Goal: Information Seeking & Learning: Get advice/opinions

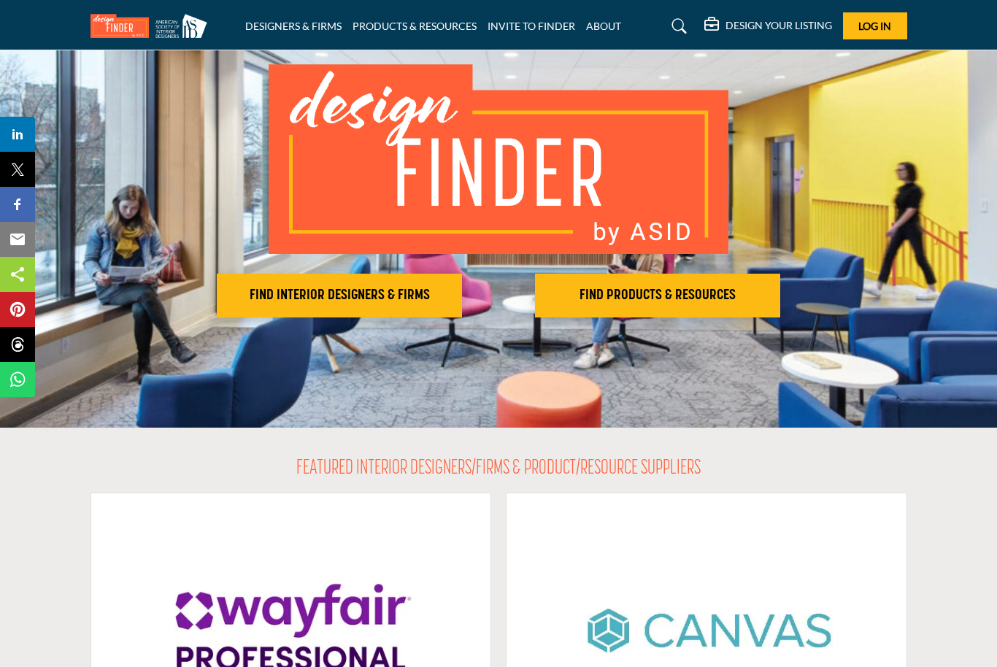
scroll to position [115, 0]
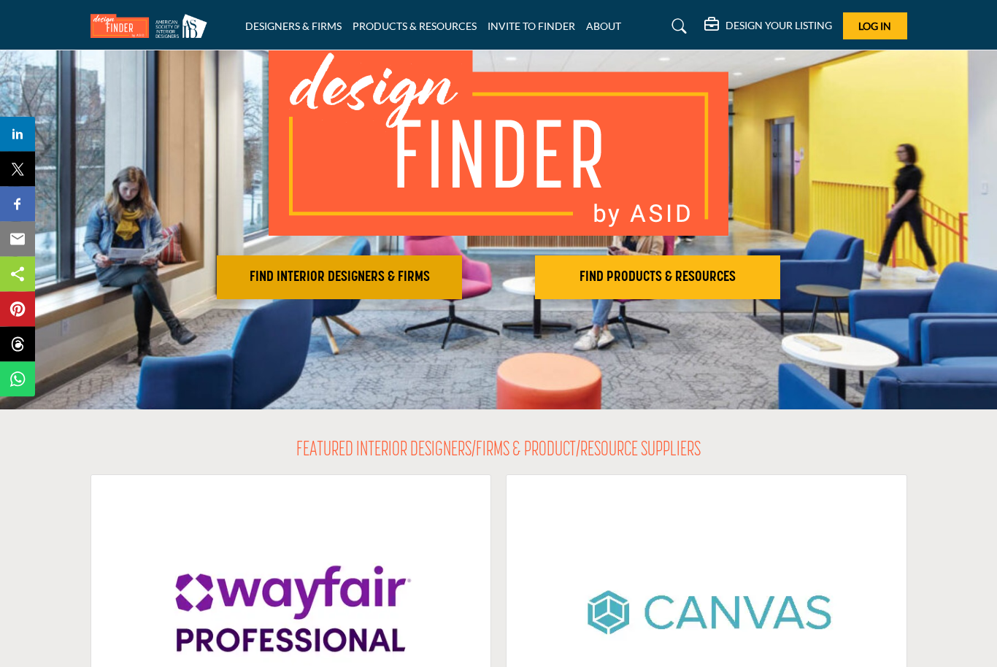
click at [382, 277] on h2 "FIND INTERIOR DESIGNERS & FIRMS" at bounding box center [339, 278] width 237 height 18
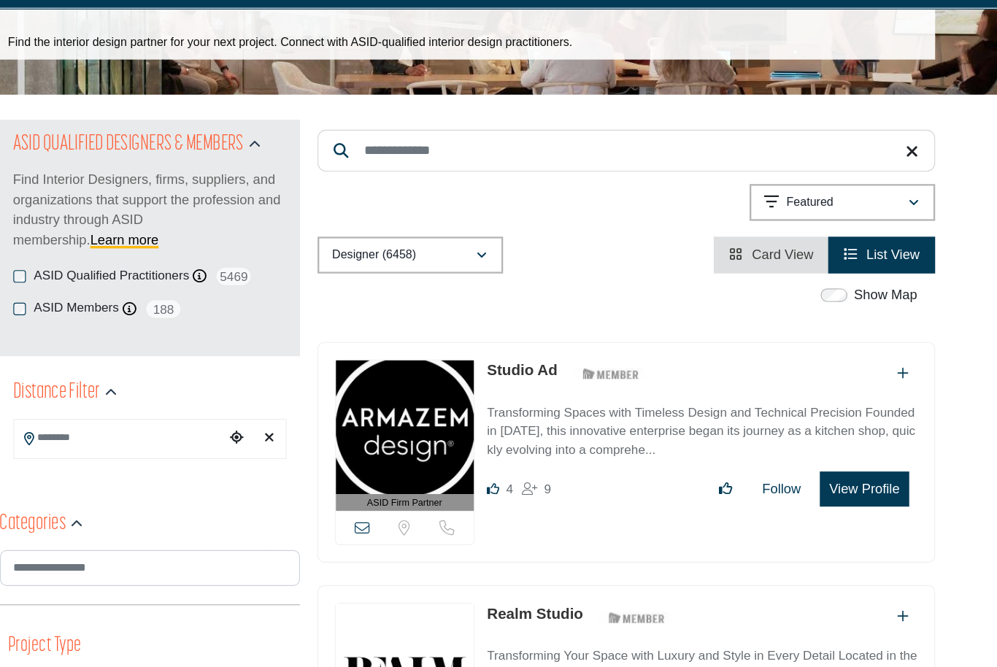
scroll to position [69, 0]
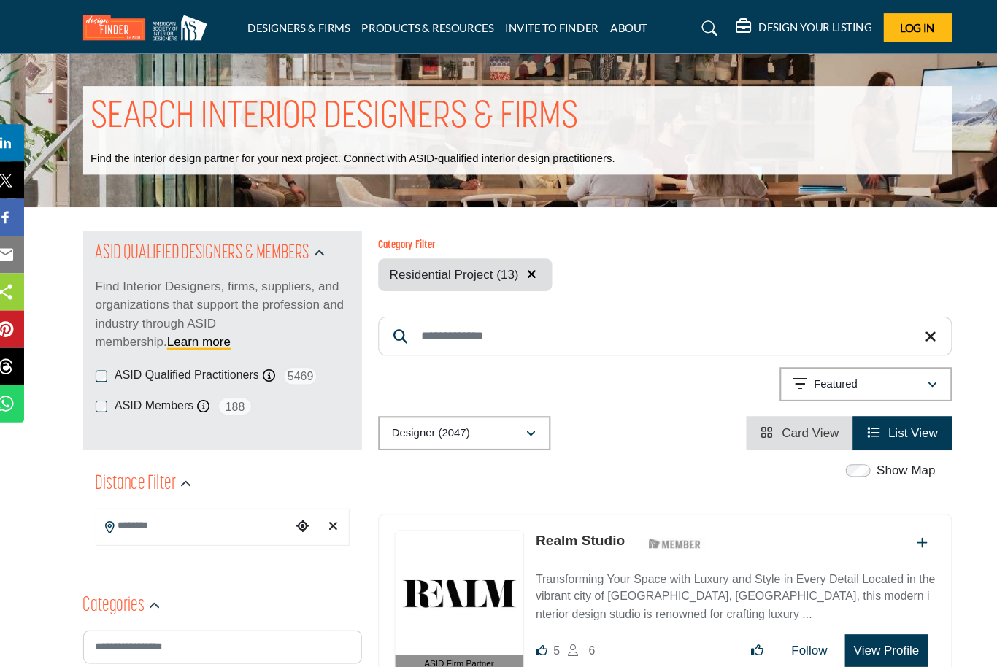
click at [199, 505] on input "Search Location" at bounding box center [195, 494] width 184 height 28
click at [199, 504] on input "Search Location" at bounding box center [195, 494] width 184 height 28
type input "**********"
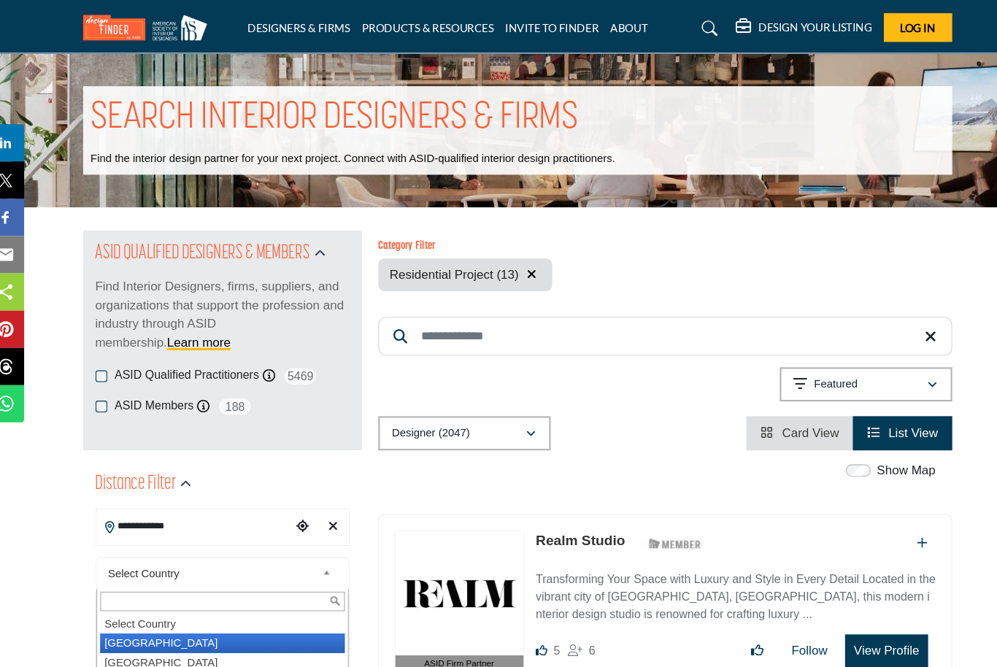
type input "***"
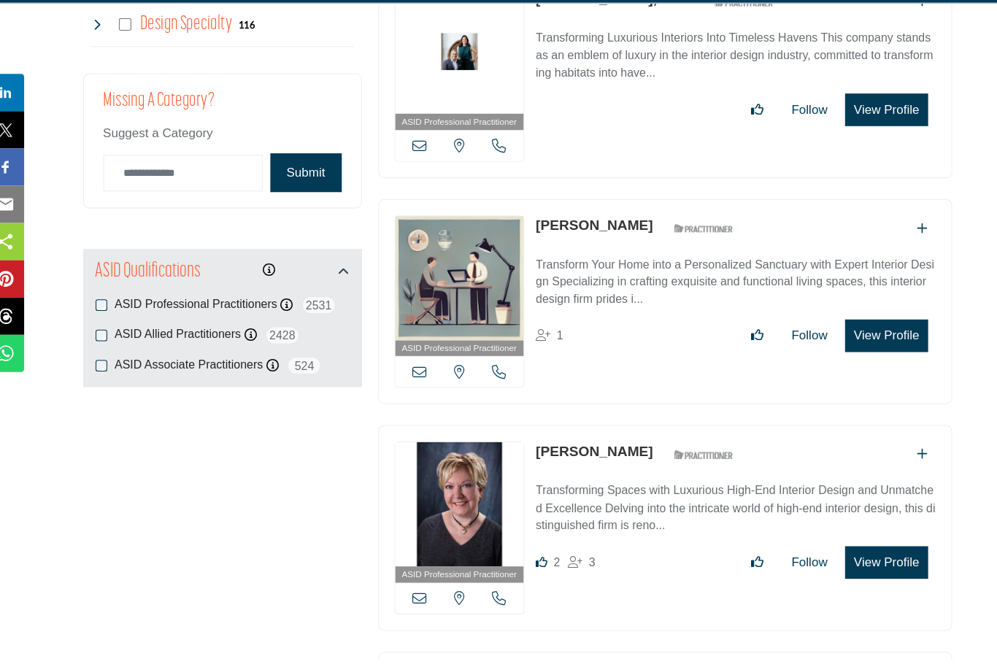
scroll to position [1952, 0]
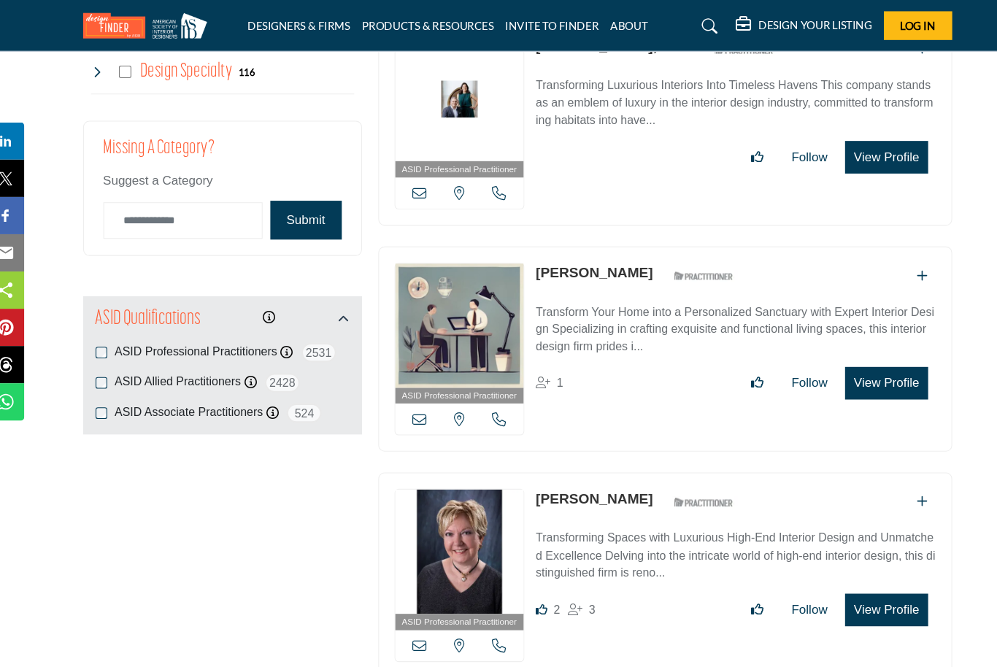
click at [294, 207] on button "Submit" at bounding box center [299, 209] width 67 height 36
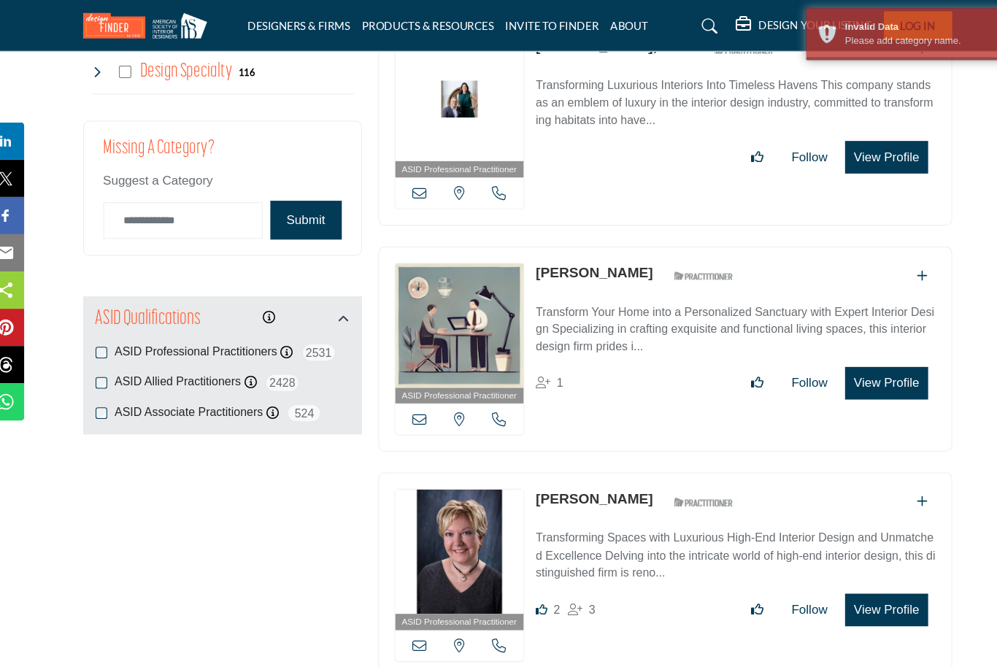
scroll to position [1954, 0]
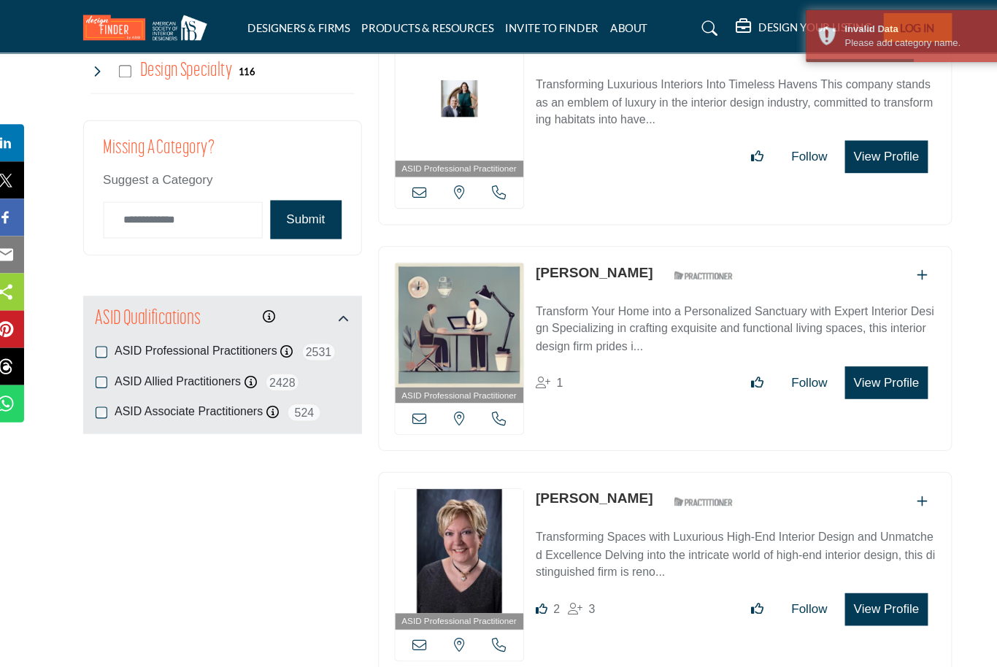
click at [288, 188] on button "Submit" at bounding box center [299, 206] width 67 height 36
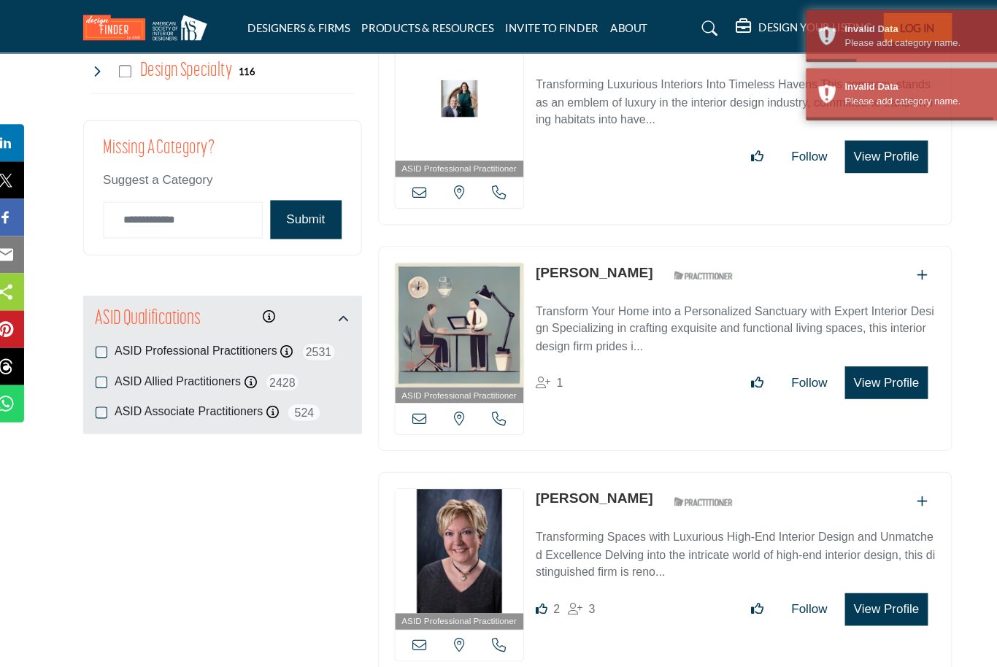
click at [290, 197] on button "Submit" at bounding box center [299, 206] width 67 height 36
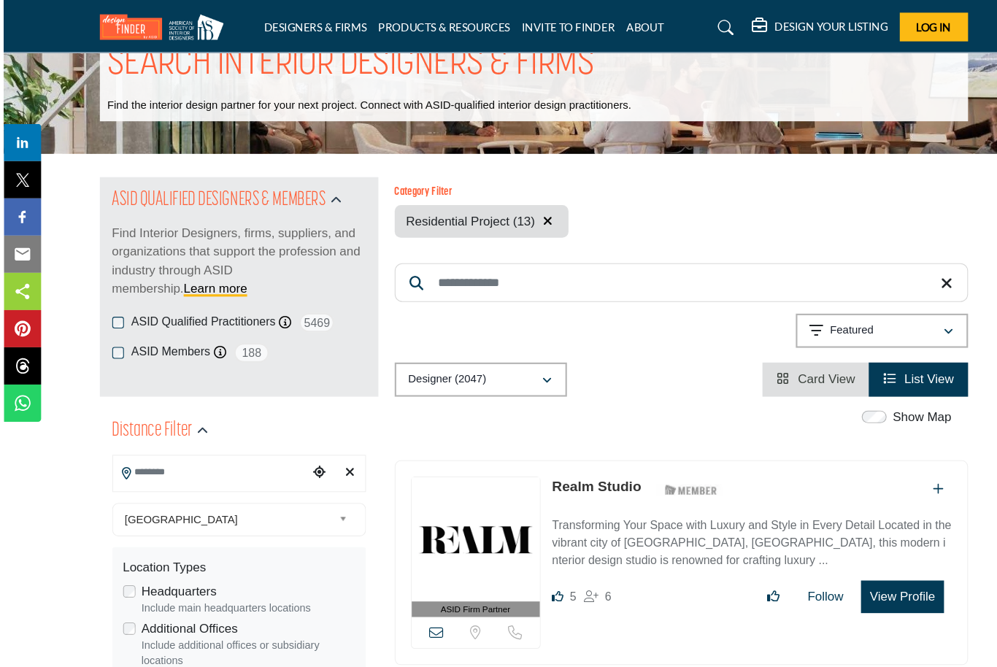
scroll to position [50, 0]
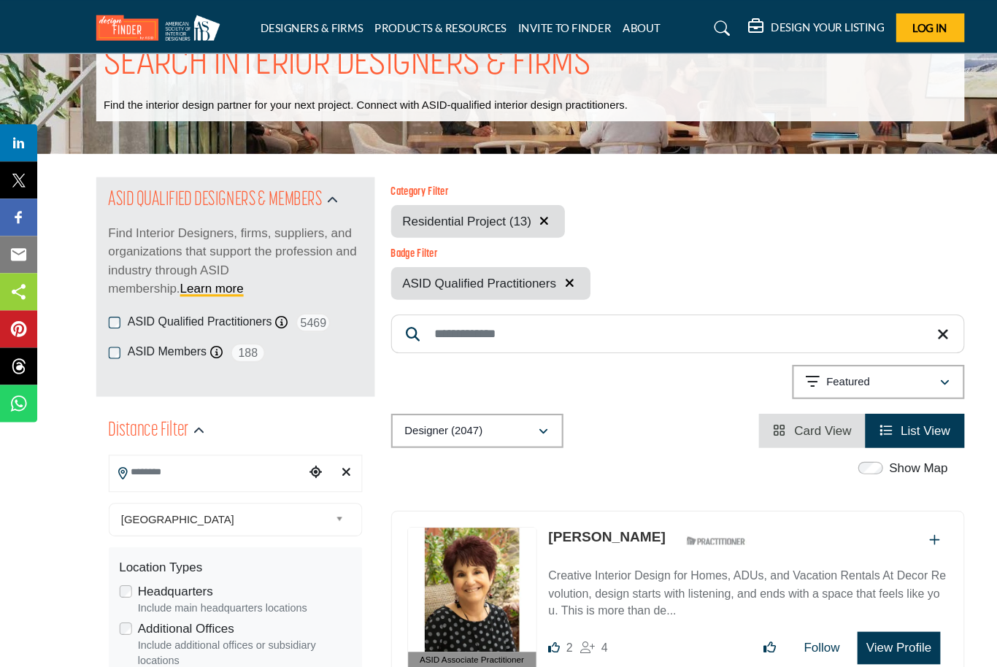
click at [119, 312] on div "ASID Qualified Practitioners ASID Qualified Practitioner who validates work and…" at bounding box center [221, 303] width 239 height 18
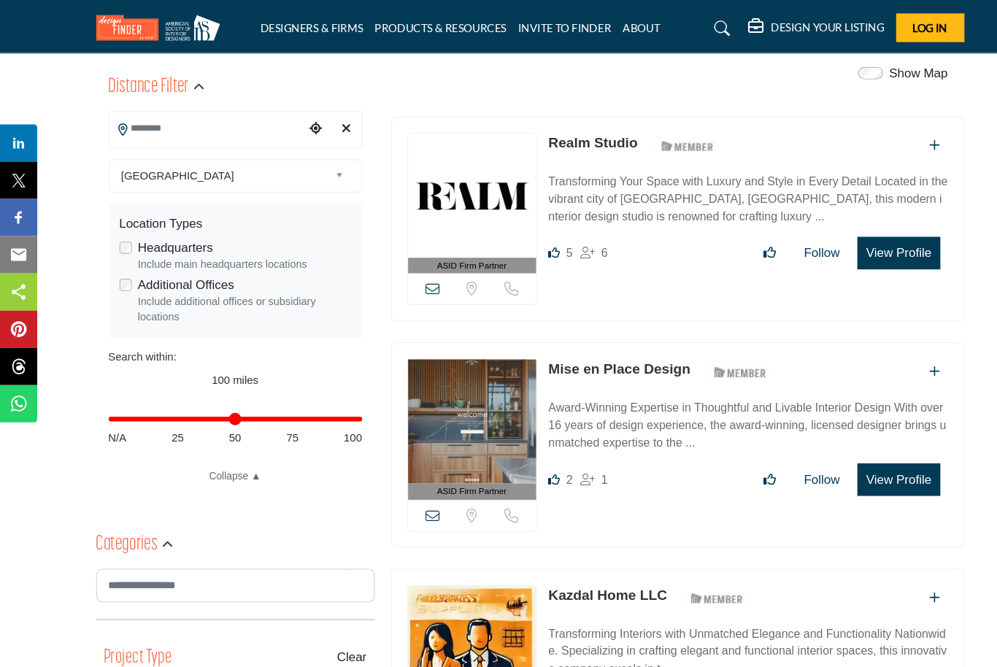
scroll to position [364, 0]
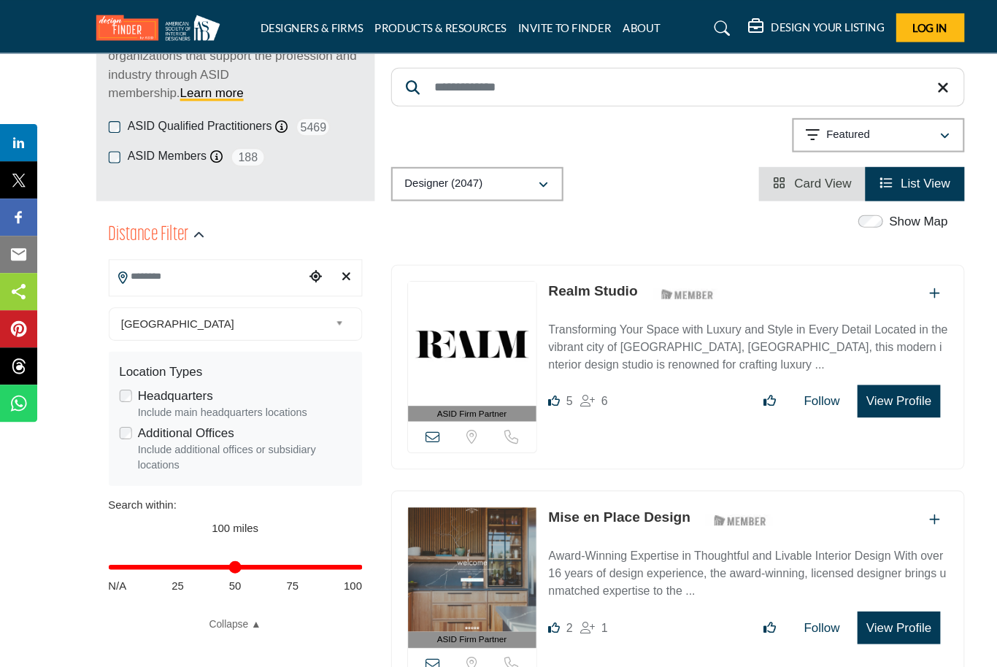
click at [147, 258] on input "Search Location" at bounding box center [195, 260] width 184 height 28
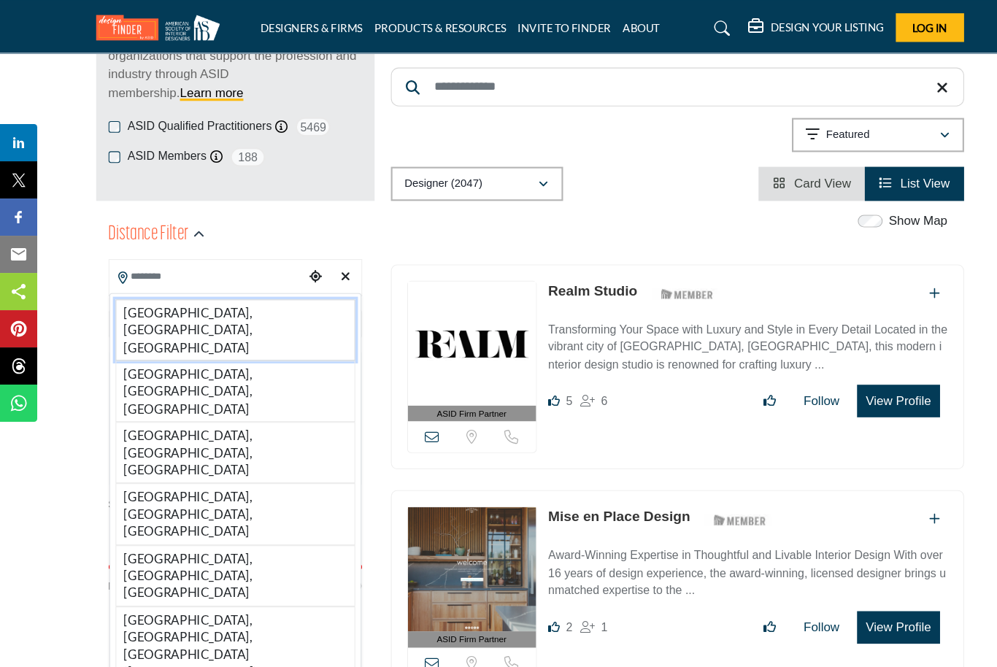
click at [160, 290] on li "[GEOGRAPHIC_DATA], [GEOGRAPHIC_DATA], [GEOGRAPHIC_DATA]" at bounding box center [222, 311] width 226 height 58
type input "**********"
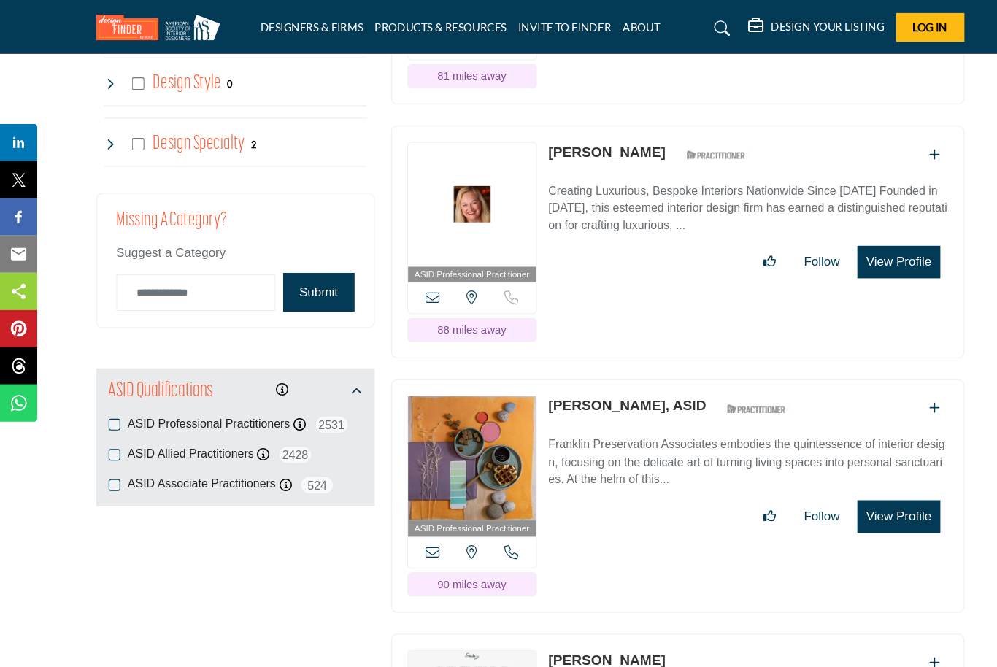
scroll to position [1886, 0]
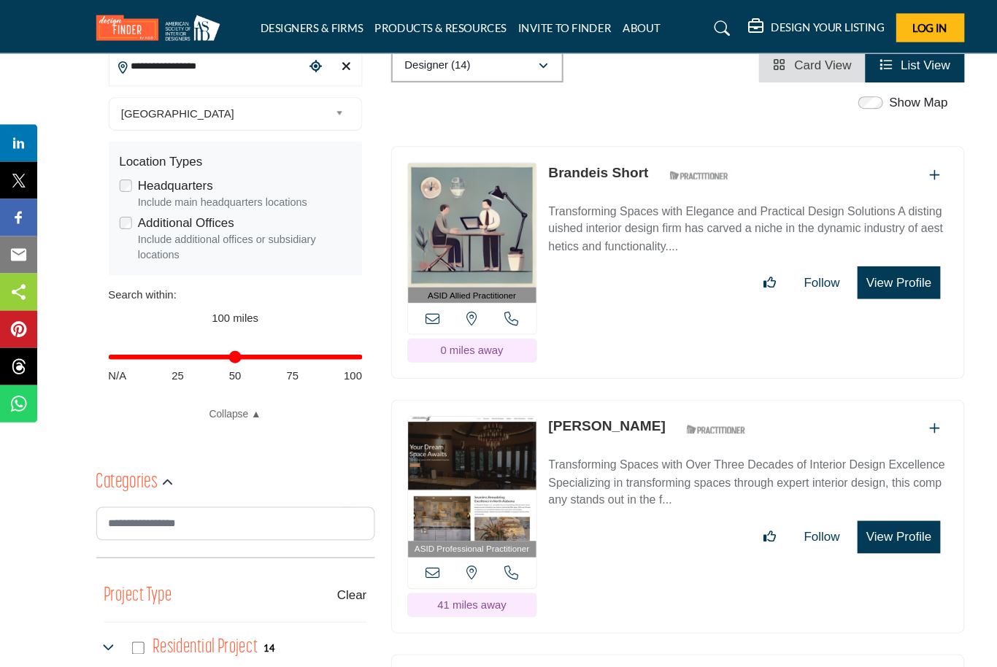
click at [850, 490] on button "View Profile" at bounding box center [845, 505] width 77 height 31
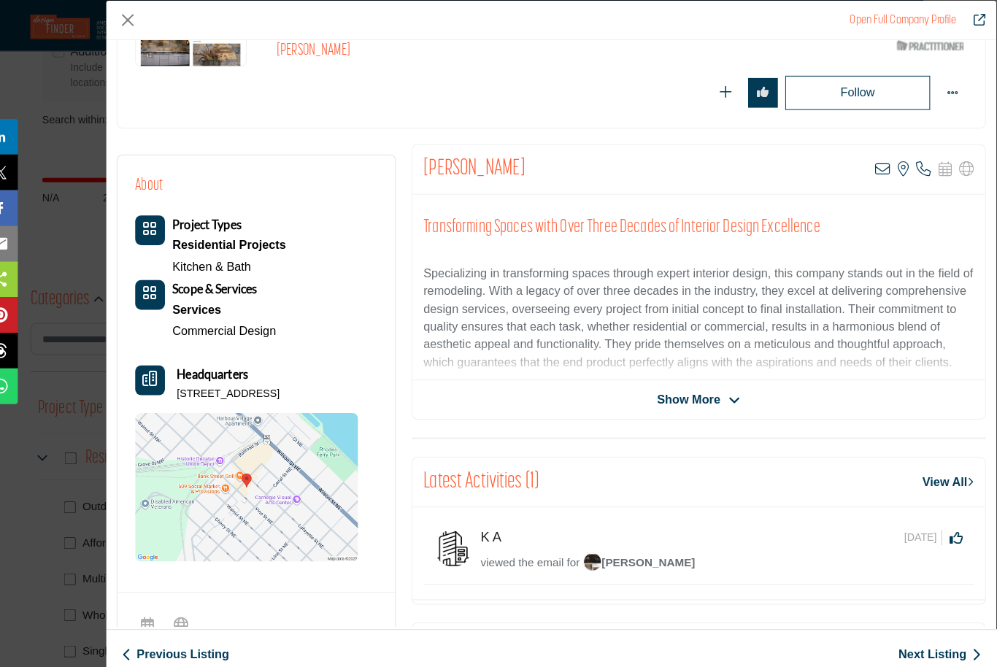
scroll to position [175, 0]
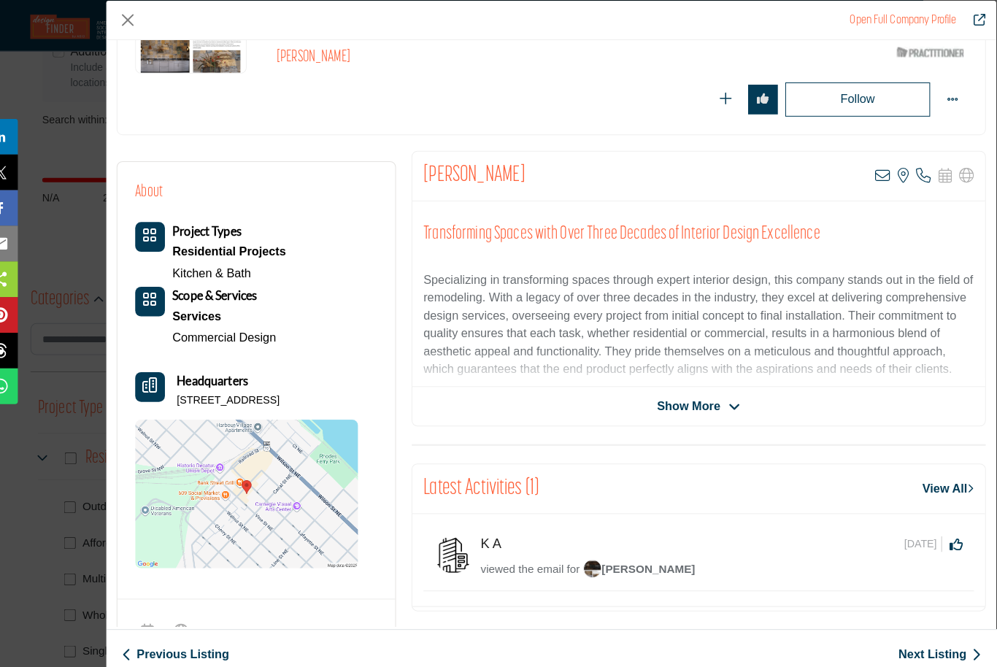
click at [705, 401] on span "Show More" at bounding box center [694, 400] width 62 height 18
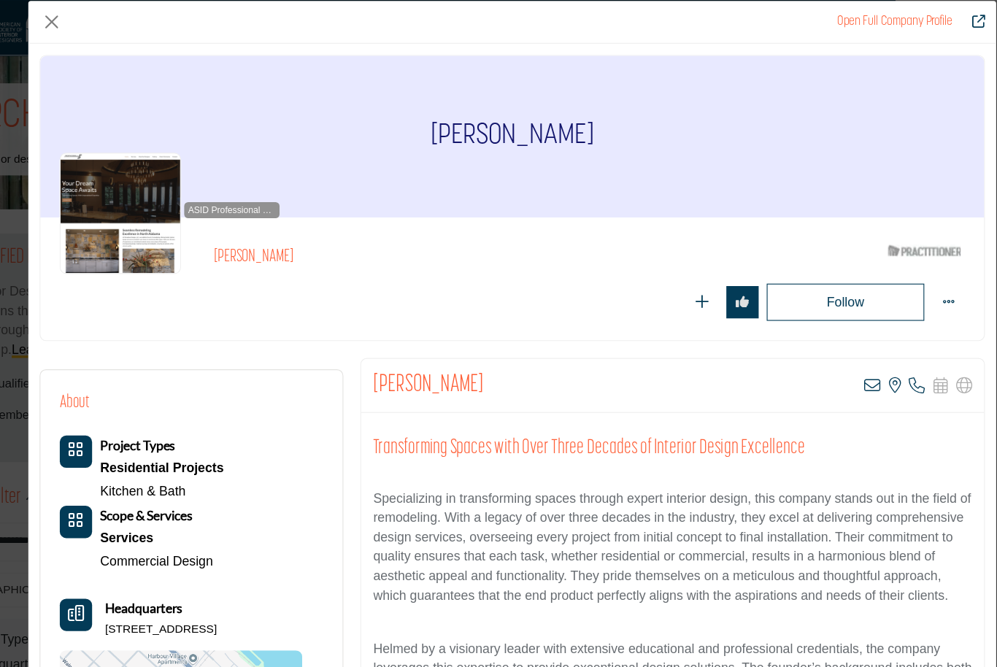
scroll to position [0, 33]
